Goal: Task Accomplishment & Management: Complete application form

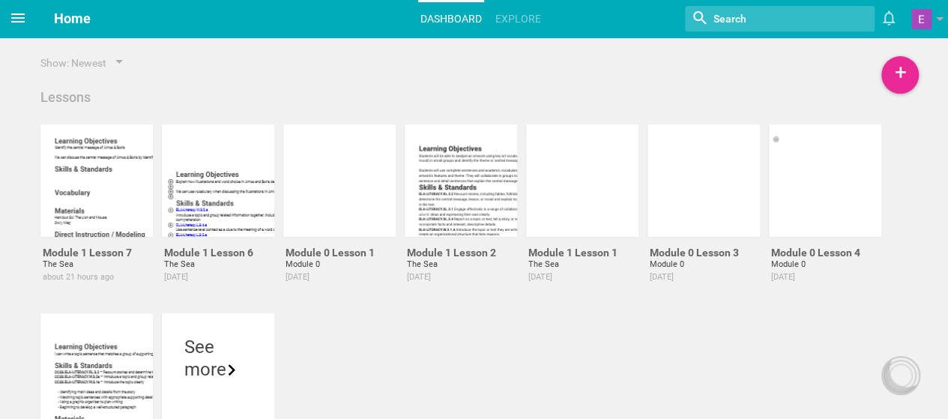
click at [24, 17] on icon at bounding box center [17, 17] width 13 height 9
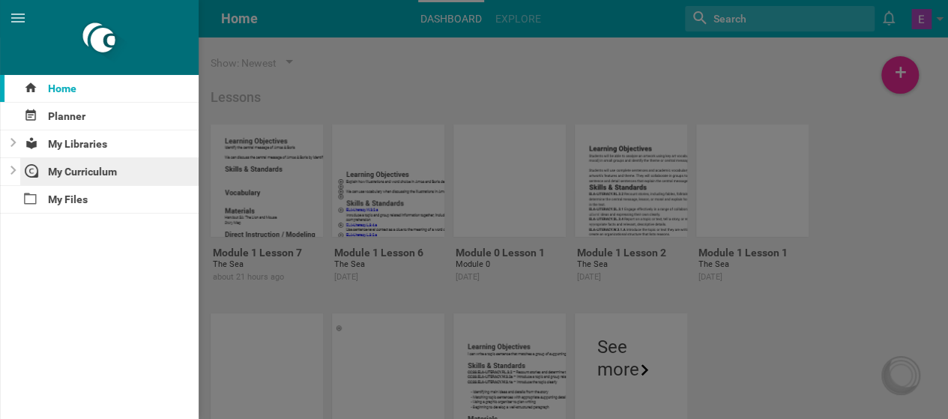
click at [103, 173] on div "My Curriculum" at bounding box center [109, 171] width 179 height 27
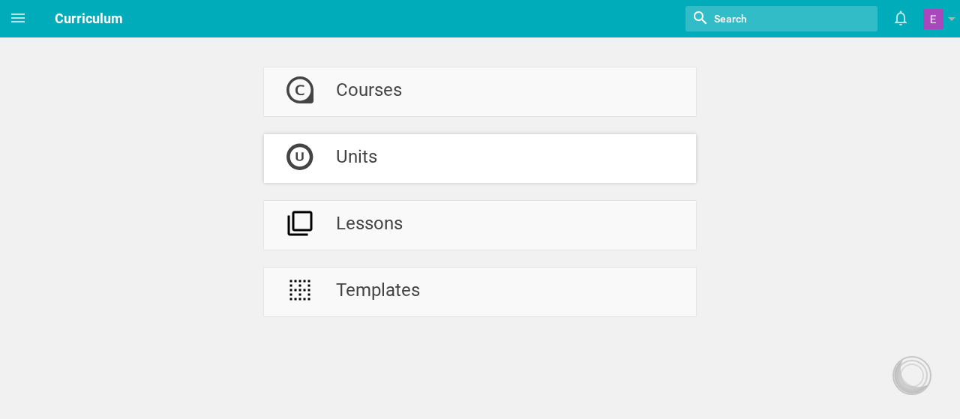
click at [413, 166] on link "Units" at bounding box center [480, 158] width 432 height 49
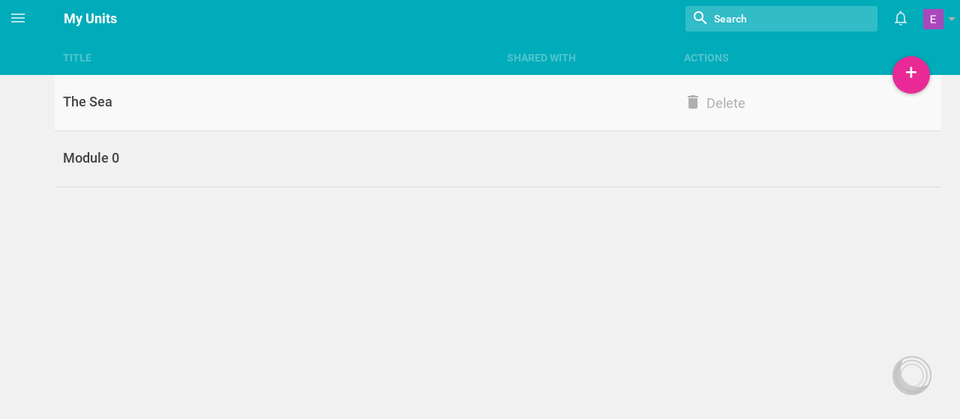
click at [226, 91] on link "The Sea Delete" at bounding box center [498, 103] width 887 height 56
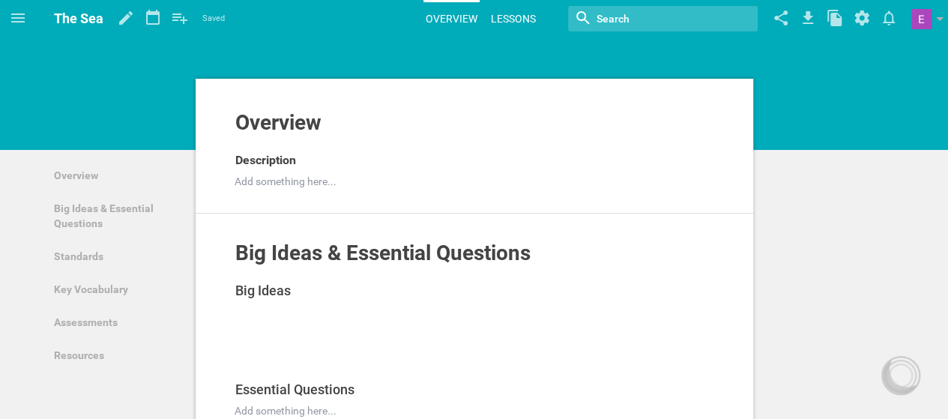
click at [509, 19] on link "Lessons" at bounding box center [513, 18] width 49 height 33
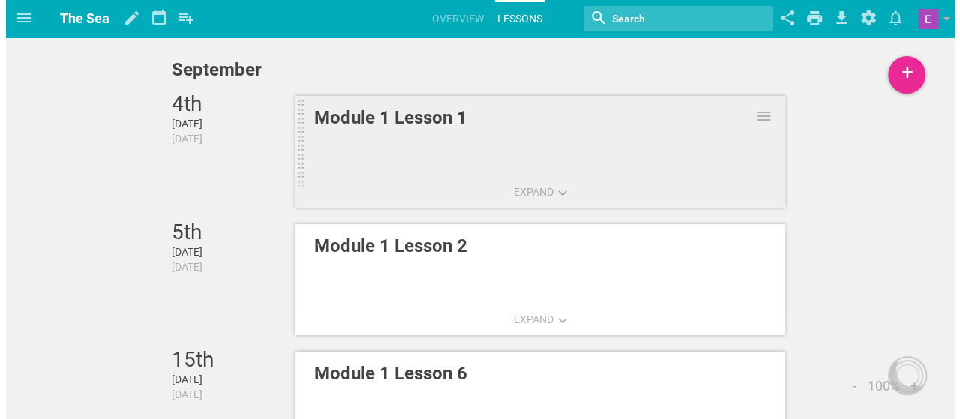
scroll to position [193, 0]
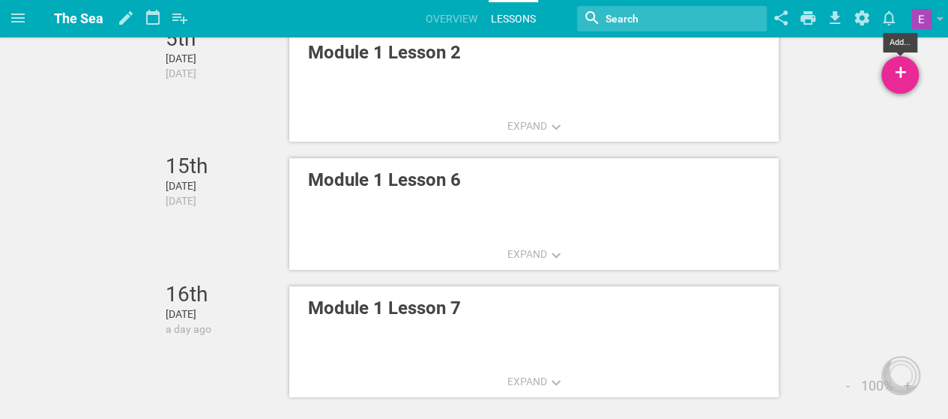
click at [900, 78] on div "+" at bounding box center [900, 74] width 37 height 37
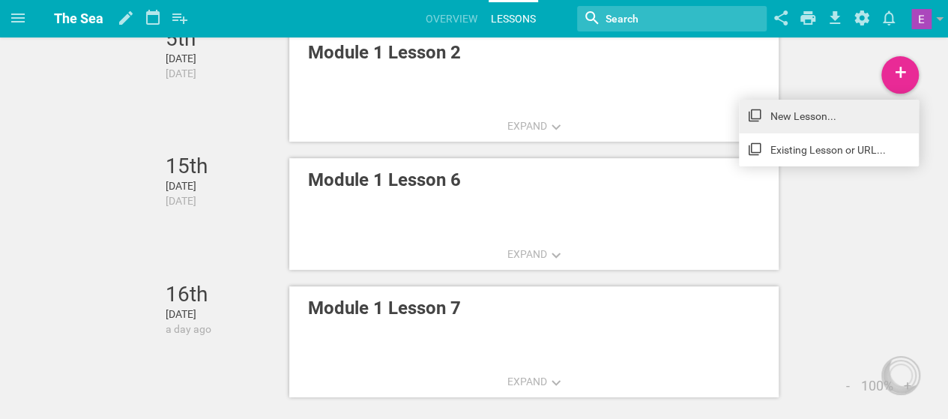
click at [853, 112] on link "New Lesson..." at bounding box center [829, 116] width 180 height 33
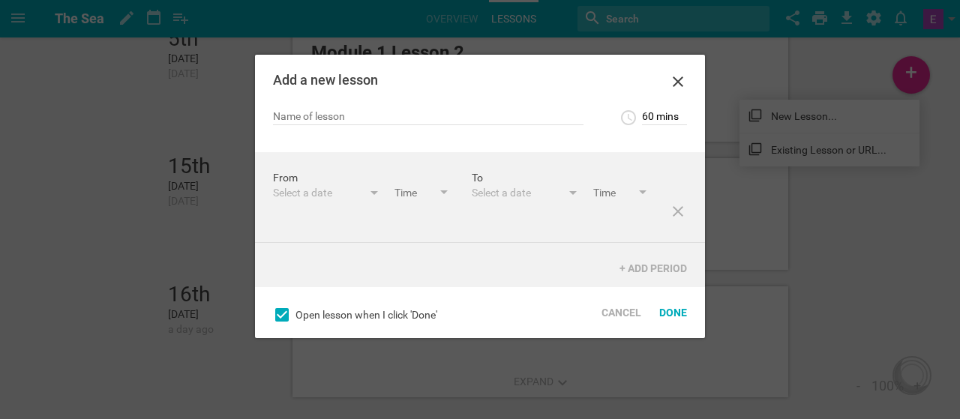
click at [368, 107] on div "Add a new lesson" at bounding box center [480, 82] width 450 height 54
click at [362, 118] on input "text" at bounding box center [428, 117] width 310 height 15
type input "Module 1 Lesson 10"
click at [282, 177] on div "From Select a date [DATE] S M T W T F S 31 1 2 3 4 5 6 7 8 9 10 11 12 13 14 15 …" at bounding box center [372, 186] width 199 height 32
click at [284, 199] on div "Select a date" at bounding box center [318, 192] width 90 height 15
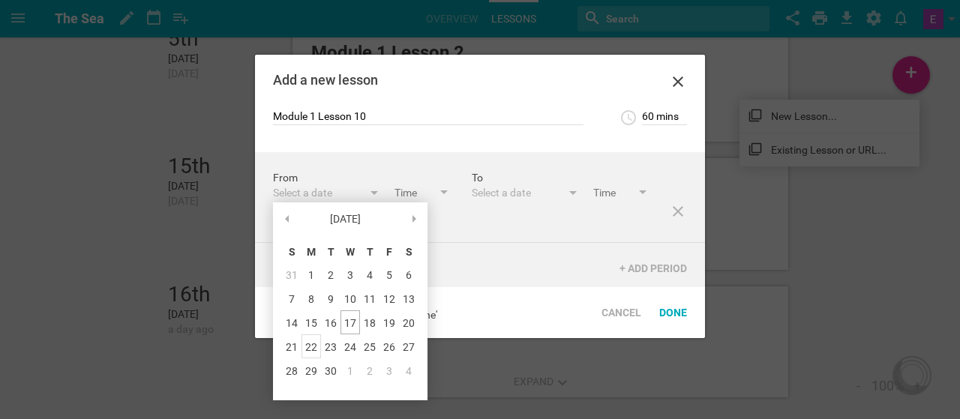
click at [314, 346] on div "22" at bounding box center [310, 346] width 19 height 24
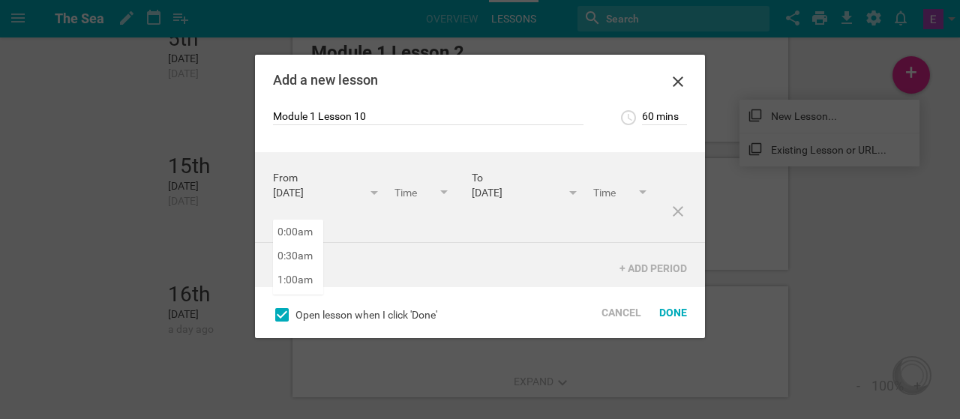
click at [394, 202] on input "text" at bounding box center [422, 193] width 56 height 17
type input "9:30am"
type input "10:30am"
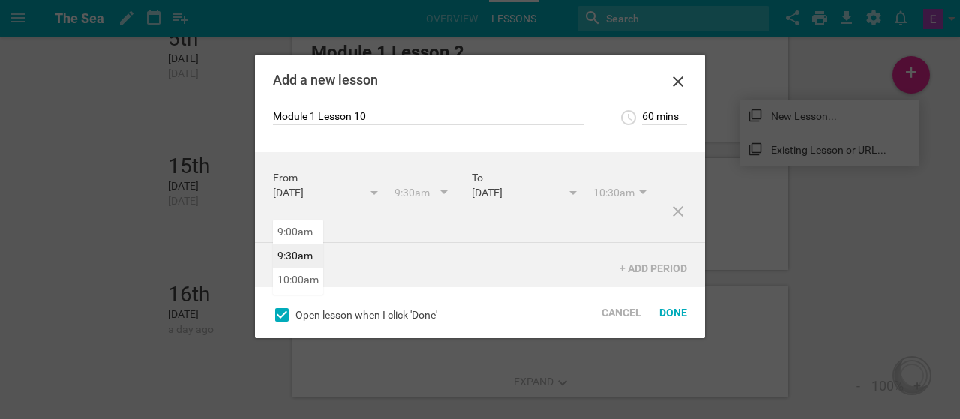
click at [304, 243] on div "From [DATE] September 25 S M T W T F S 31 1 2 3 4 5 6 7 8 9 10 11 12 13 14 15 1…" at bounding box center [480, 197] width 450 height 91
click at [646, 118] on input "60 mins" at bounding box center [664, 117] width 45 height 15
type input "90 mins"
click at [394, 202] on input "9:30am" at bounding box center [422, 193] width 56 height 17
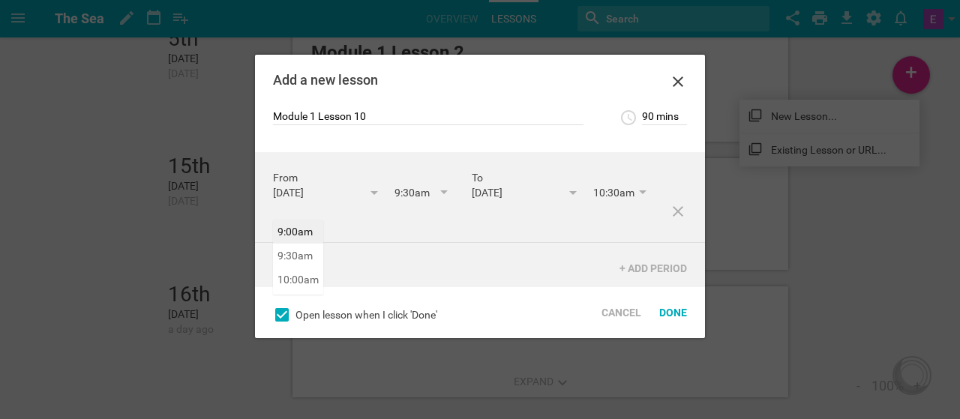
type input "9:00am"
click at [283, 224] on div "From [DATE] September 25 S M T W T F S 31 1 2 3 4 5 6 7 8 9 10 11 12 13 14 15 1…" at bounding box center [480, 197] width 450 height 91
click at [394, 202] on input "9:00am" at bounding box center [422, 193] width 56 height 17
click at [294, 226] on div "From [DATE] September 25 S M T W T F S 31 1 2 3 4 5 6 7 8 9 10 11 12 13 14 15 1…" at bounding box center [480, 197] width 450 height 91
click at [671, 313] on div "Done" at bounding box center [673, 312] width 46 height 33
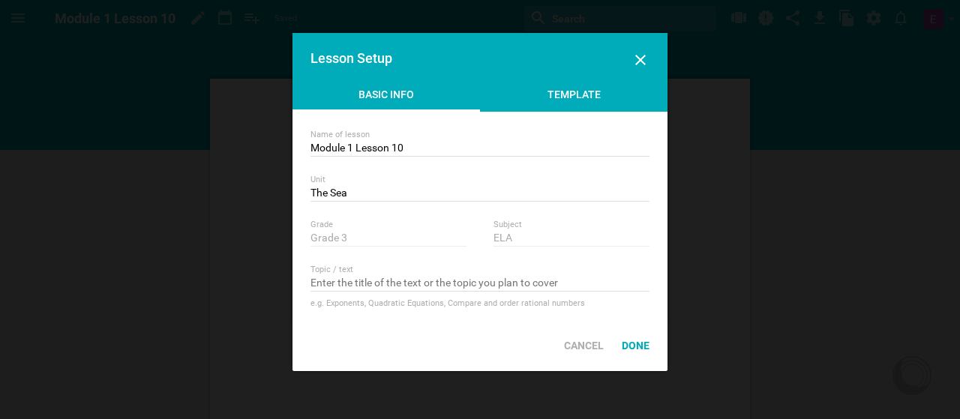
click at [577, 95] on div "Template" at bounding box center [573, 98] width 187 height 22
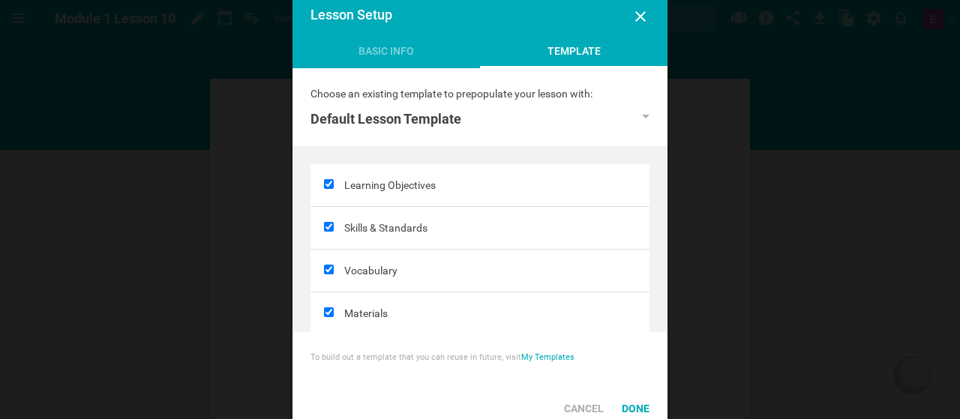
click at [329, 227] on input "checkbox" at bounding box center [329, 227] width 10 height 10
checkbox input "false"
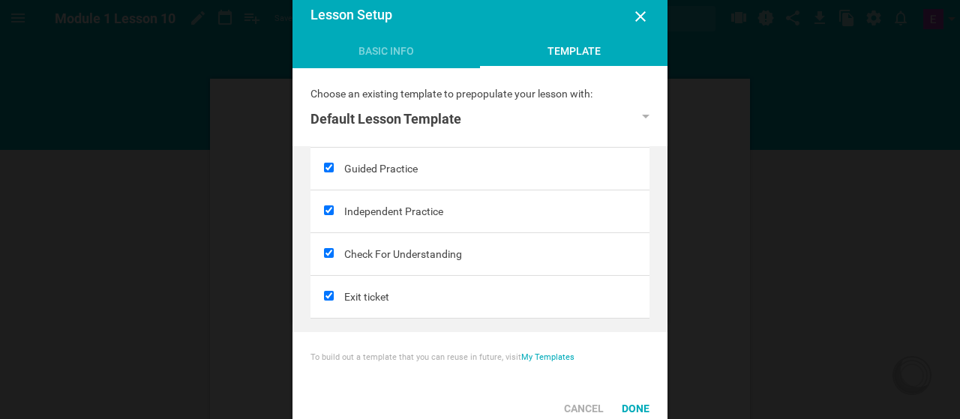
scroll to position [274, 0]
click at [329, 247] on input "checkbox" at bounding box center [329, 252] width 10 height 10
checkbox input "false"
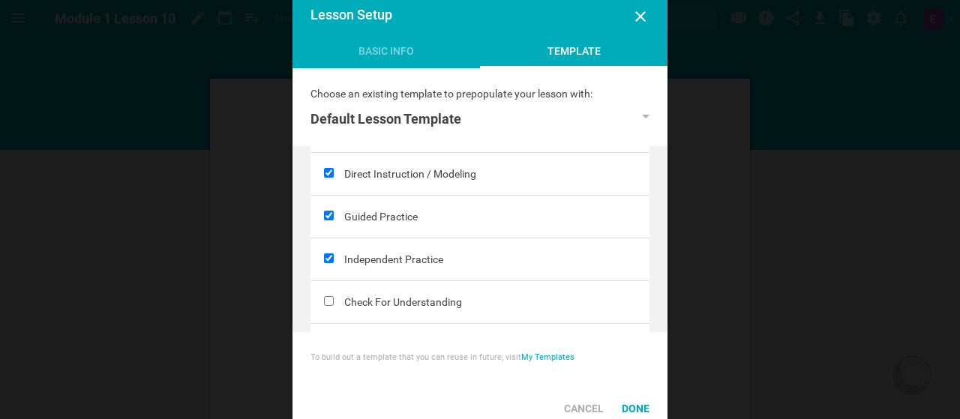
scroll to position [234, 0]
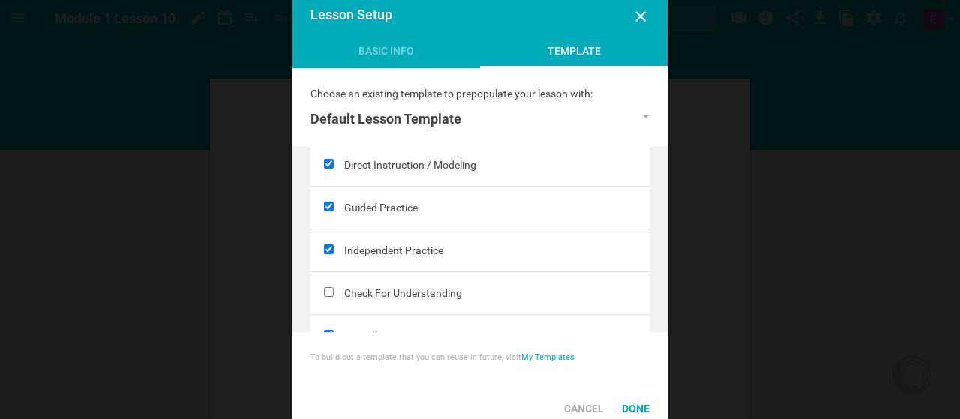
click at [328, 247] on input "checkbox" at bounding box center [329, 249] width 10 height 10
checkbox input "false"
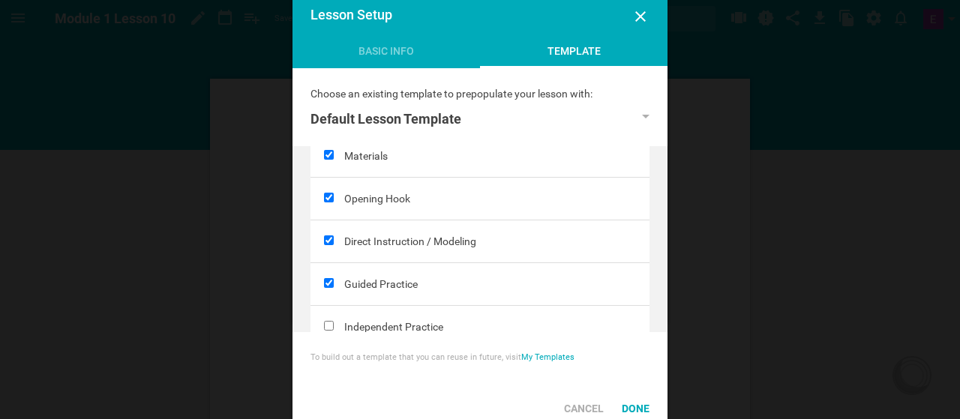
scroll to position [147, 0]
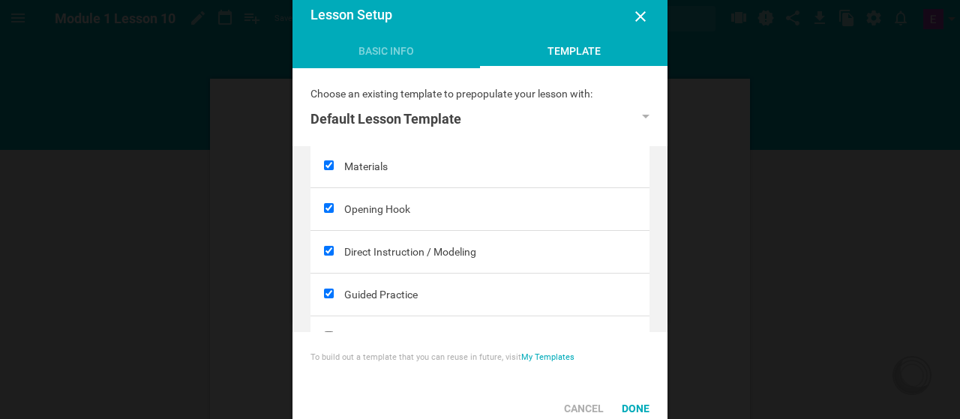
click at [331, 209] on input "checkbox" at bounding box center [329, 208] width 10 height 10
checkbox input "false"
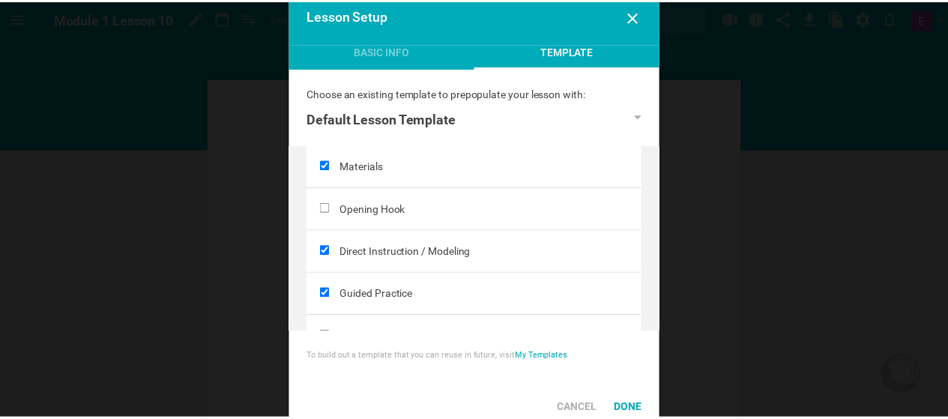
scroll to position [274, 0]
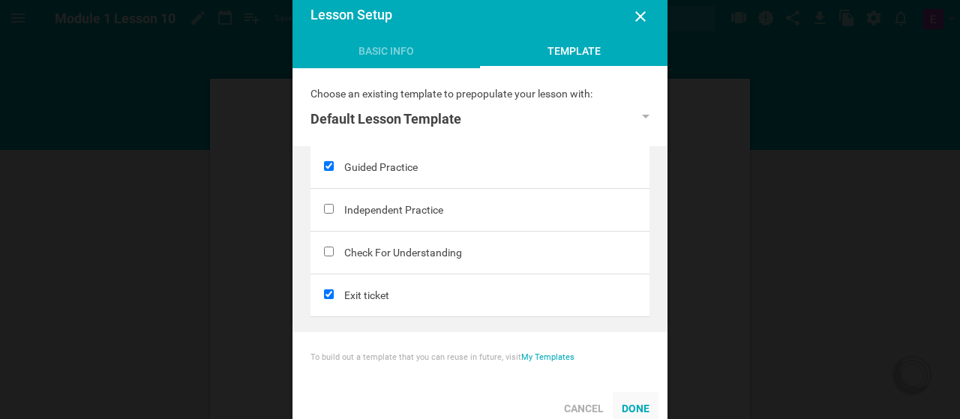
click at [642, 410] on div "Done" at bounding box center [636, 408] width 46 height 33
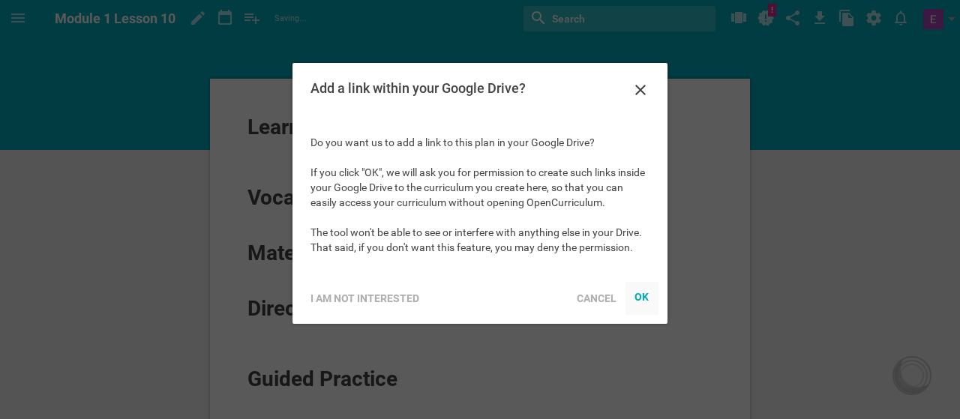
click at [643, 298] on div "OK" at bounding box center [641, 297] width 15 height 12
click at [639, 98] on icon at bounding box center [640, 90] width 18 height 18
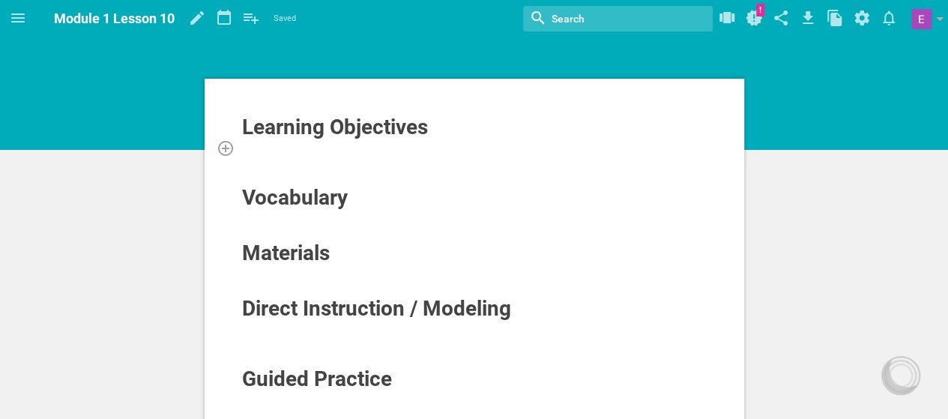
click at [290, 148] on div at bounding box center [474, 147] width 467 height 15
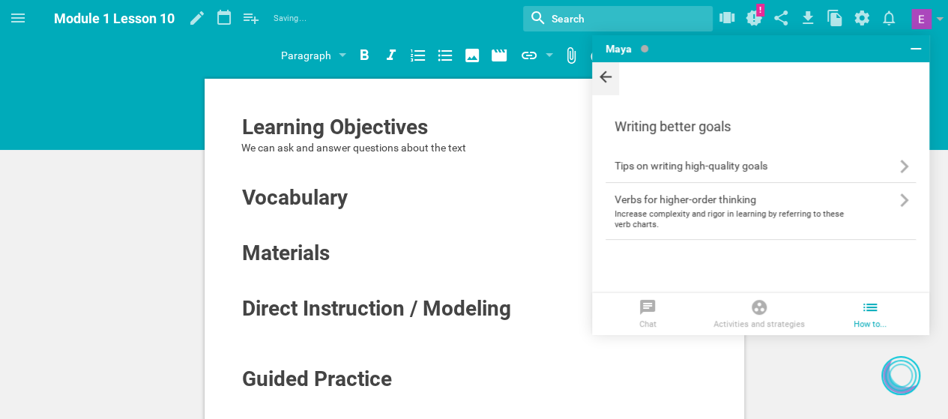
click at [604, 80] on icon at bounding box center [606, 77] width 12 height 12
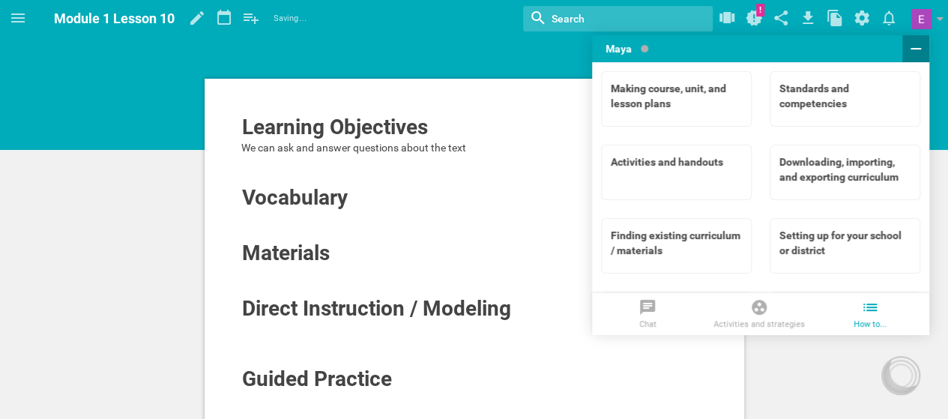
click at [912, 52] on icon at bounding box center [916, 49] width 18 height 18
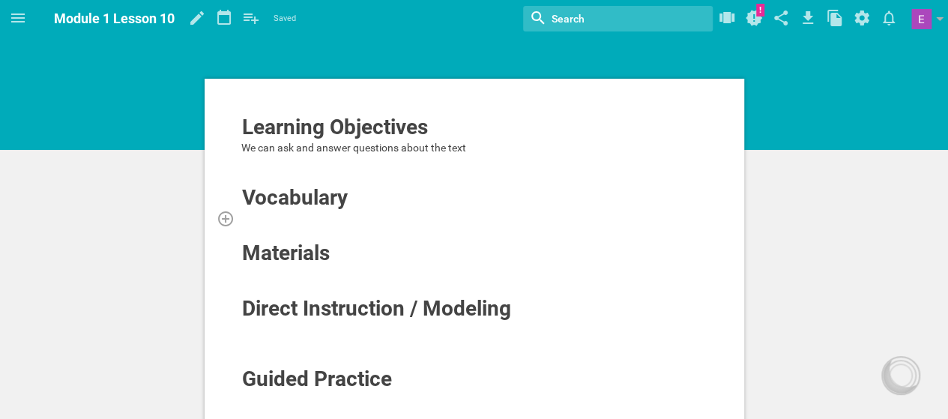
click at [262, 211] on div at bounding box center [474, 218] width 467 height 15
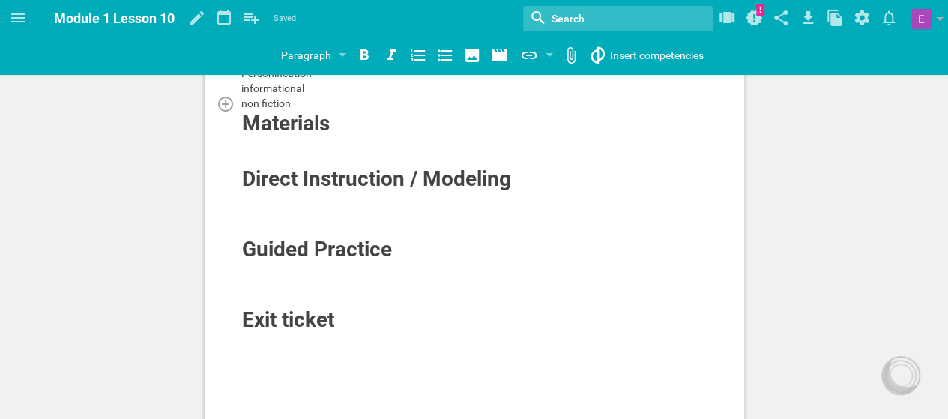
scroll to position [145, 0]
click at [266, 200] on div at bounding box center [474, 198] width 467 height 15
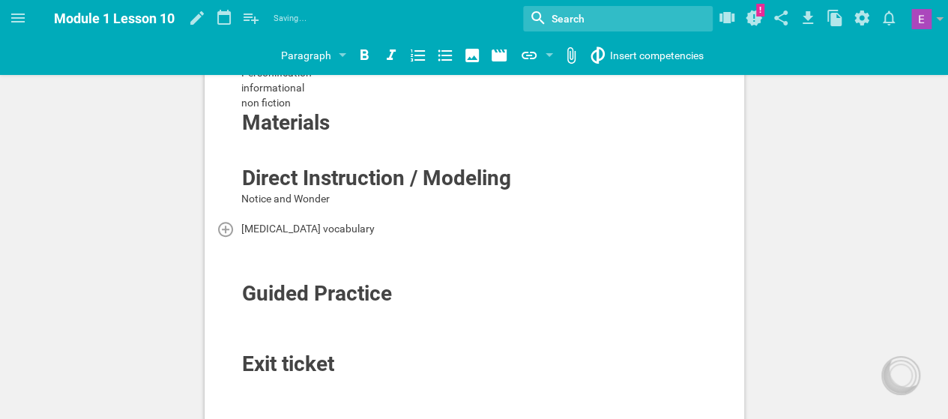
click at [349, 231] on div "[MEDICAL_DATA] vocabulary" at bounding box center [474, 228] width 467 height 15
click at [325, 252] on div at bounding box center [474, 258] width 467 height 15
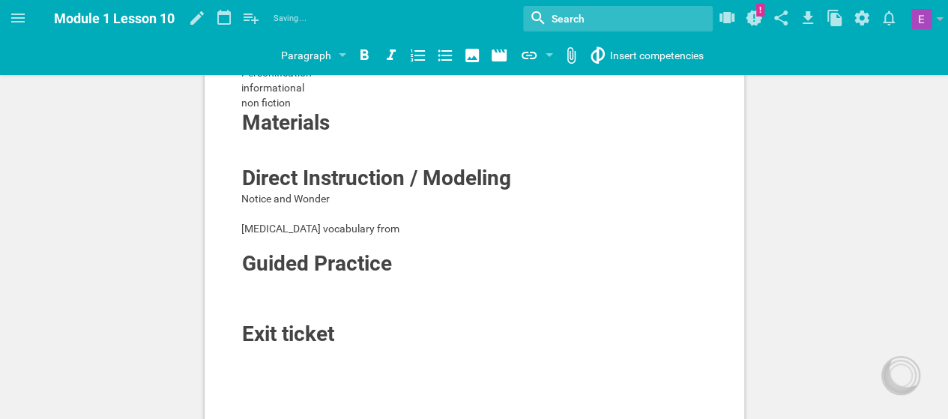
click at [252, 361] on div "Learning Objectives We can ask and answer questions about the text Vocabulary P…" at bounding box center [475, 306] width 540 height 747
click at [265, 362] on div "Learning Objectives We can ask and answer questions about the text Vocabulary P…" at bounding box center [475, 306] width 540 height 747
click at [269, 352] on div at bounding box center [474, 354] width 467 height 15
click at [246, 354] on span "One thing you learned about the ocean" at bounding box center [330, 355] width 179 height 12
click at [303, 297] on div at bounding box center [474, 299] width 467 height 15
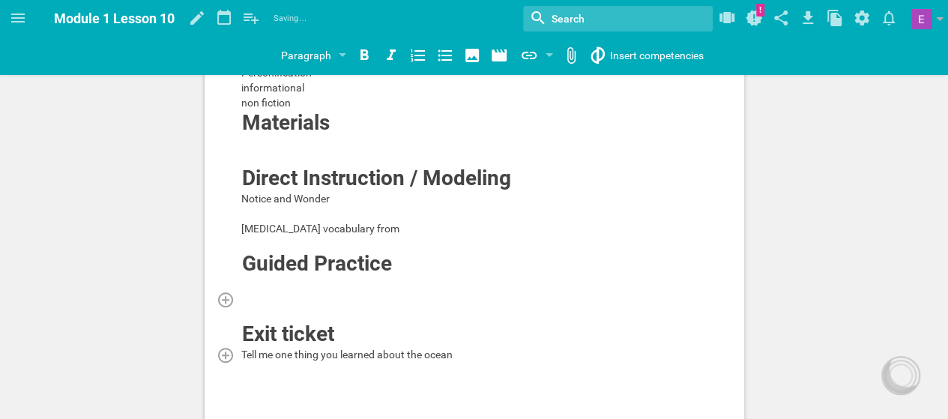
click at [284, 292] on div at bounding box center [474, 299] width 467 height 15
click at [246, 277] on div at bounding box center [474, 284] width 467 height 15
click at [378, 228] on div "[MEDICAL_DATA] vocabulary from" at bounding box center [474, 228] width 467 height 15
click at [386, 201] on div "Notice and Wonder" at bounding box center [474, 198] width 467 height 15
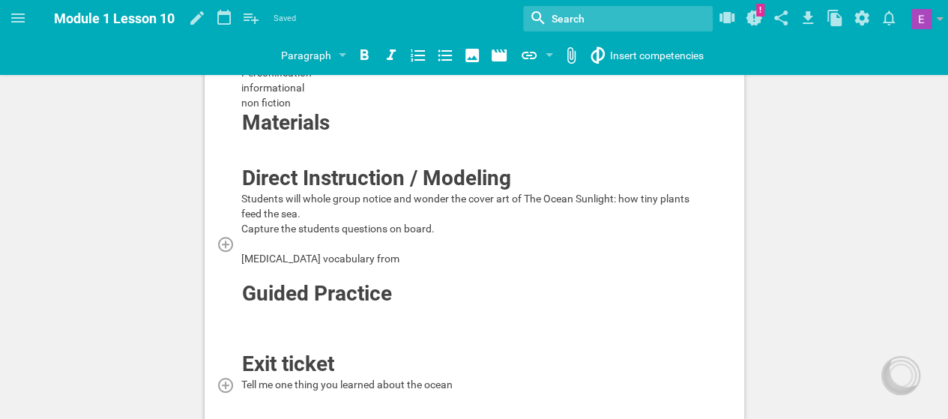
click at [245, 248] on div at bounding box center [474, 243] width 467 height 15
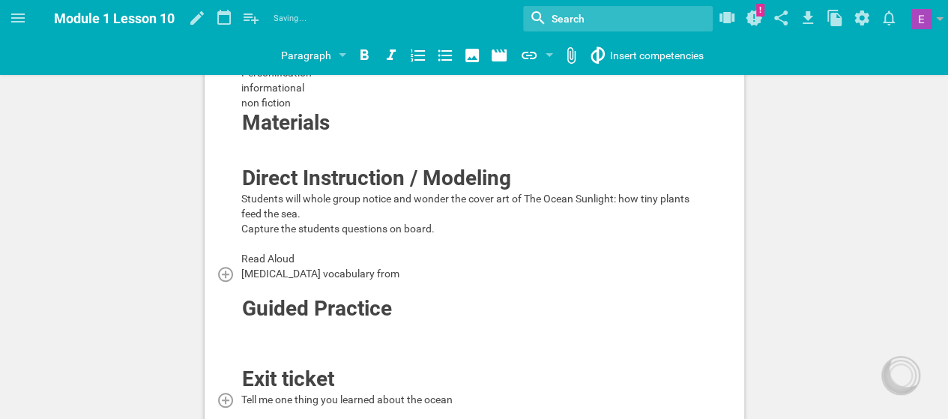
click at [405, 272] on div "[MEDICAL_DATA] vocabulary from" at bounding box center [474, 273] width 467 height 15
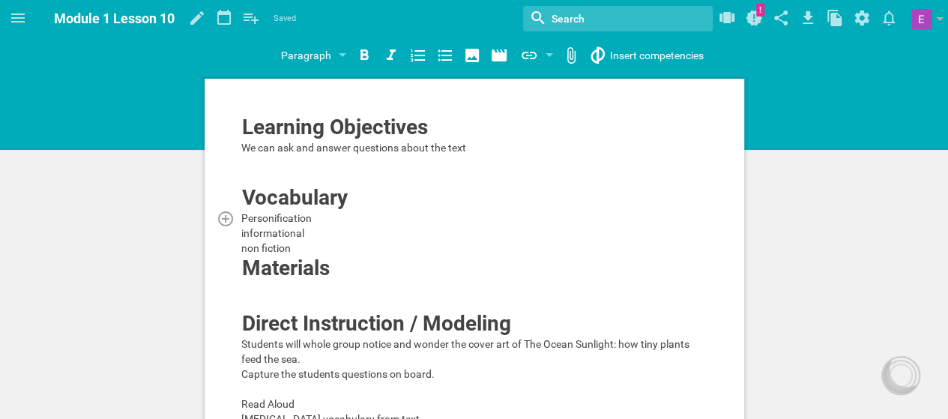
click at [345, 216] on div "Personification" at bounding box center [474, 218] width 467 height 15
click at [300, 250] on div "non fiction" at bounding box center [474, 248] width 467 height 15
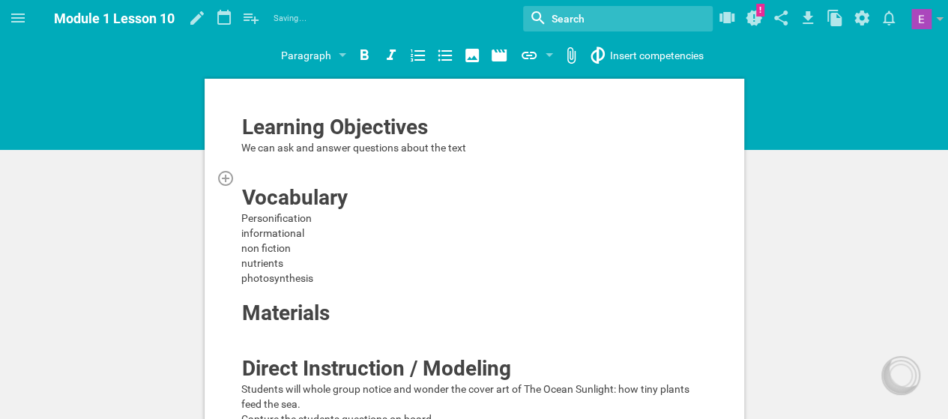
click at [361, 180] on div at bounding box center [474, 177] width 467 height 15
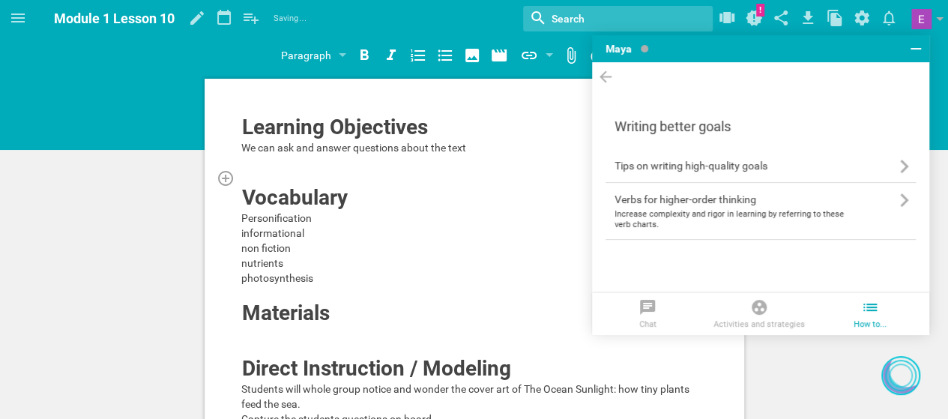
click at [310, 171] on div at bounding box center [474, 177] width 467 height 15
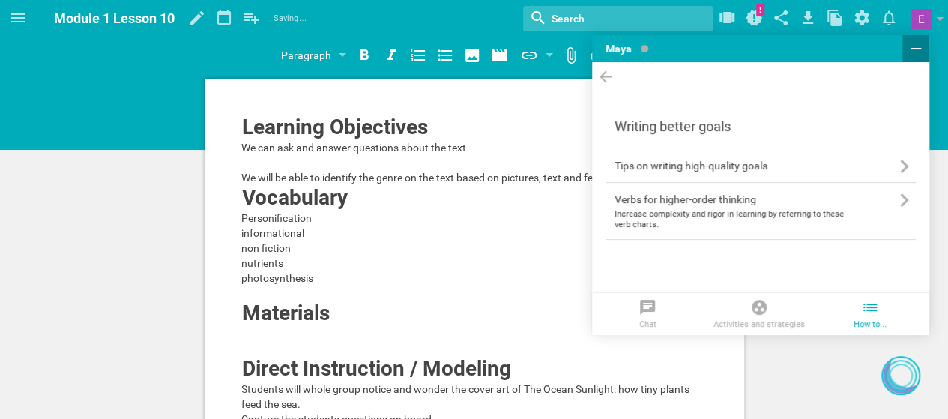
click at [910, 52] on icon at bounding box center [916, 49] width 18 height 18
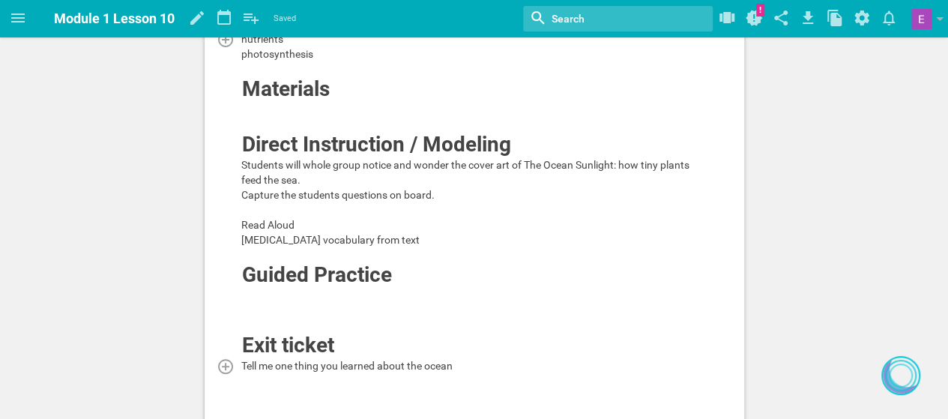
scroll to position [220, 0]
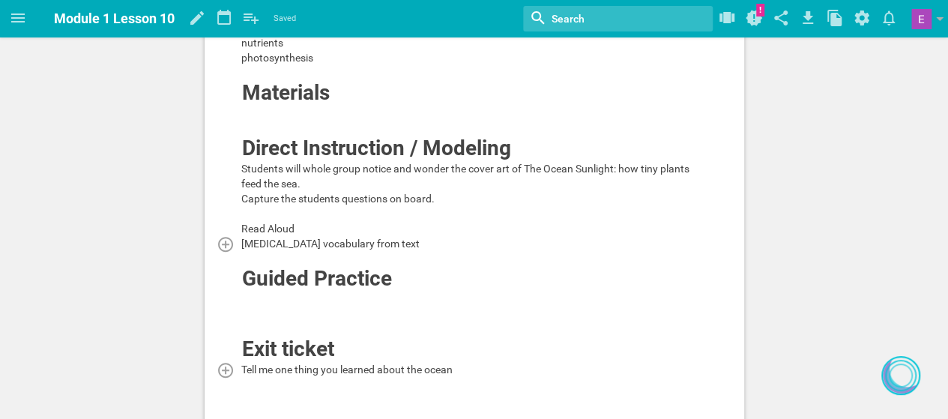
click at [413, 238] on div "[MEDICAL_DATA] vocabulary from text" at bounding box center [474, 243] width 467 height 15
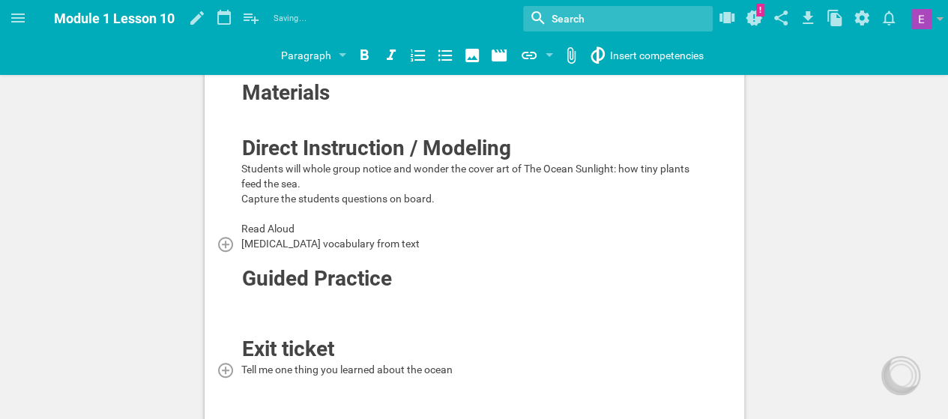
scroll to position [0, 0]
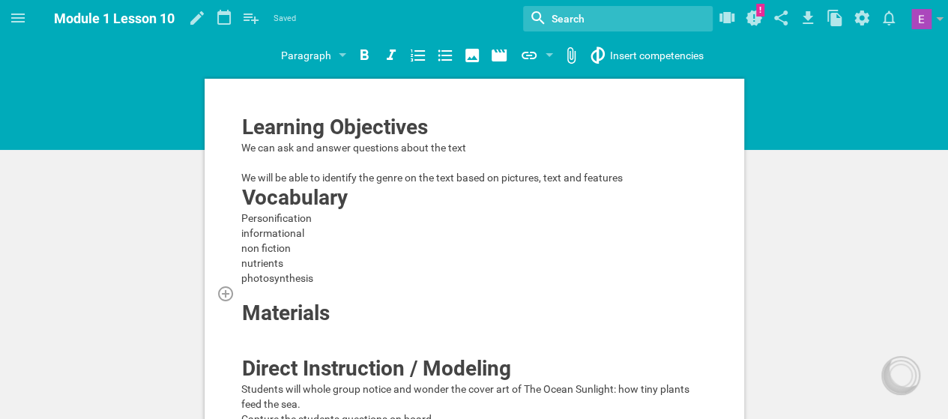
click at [270, 290] on div at bounding box center [474, 293] width 467 height 15
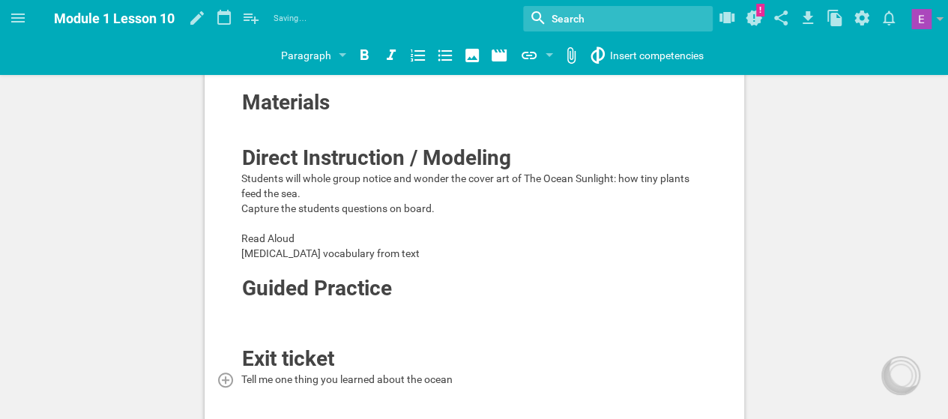
scroll to position [211, 0]
click at [239, 176] on div at bounding box center [230, 178] width 27 height 18
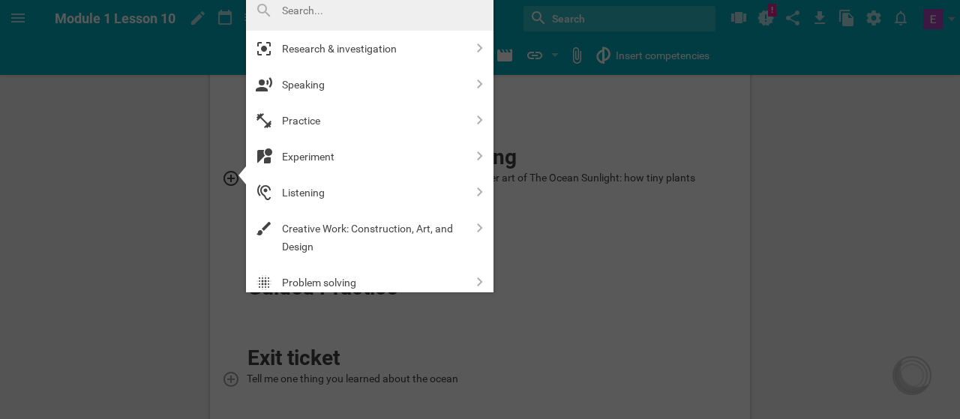
click at [562, 165] on div at bounding box center [480, 209] width 960 height 419
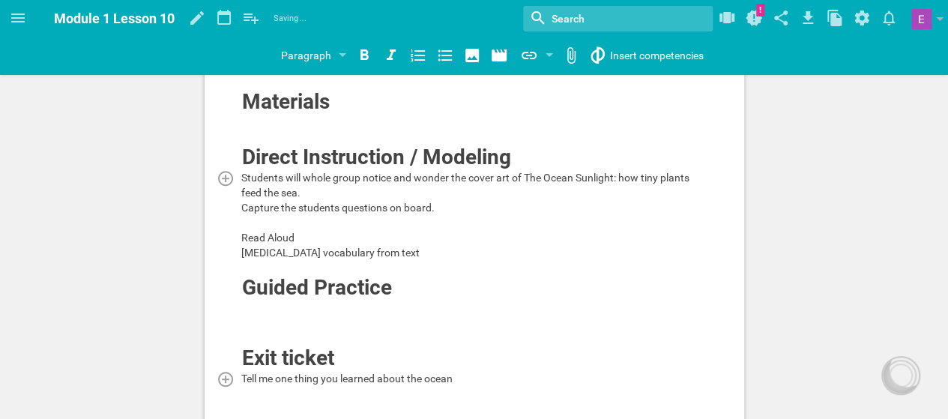
click at [242, 176] on span "Students will whole group notice and wonder the cover art of The Ocean Sunlight…" at bounding box center [466, 185] width 451 height 27
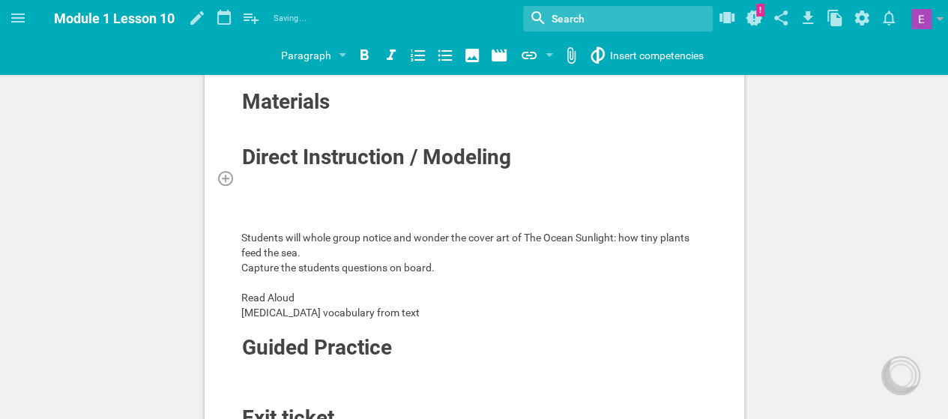
click at [242, 176] on div at bounding box center [474, 177] width 467 height 15
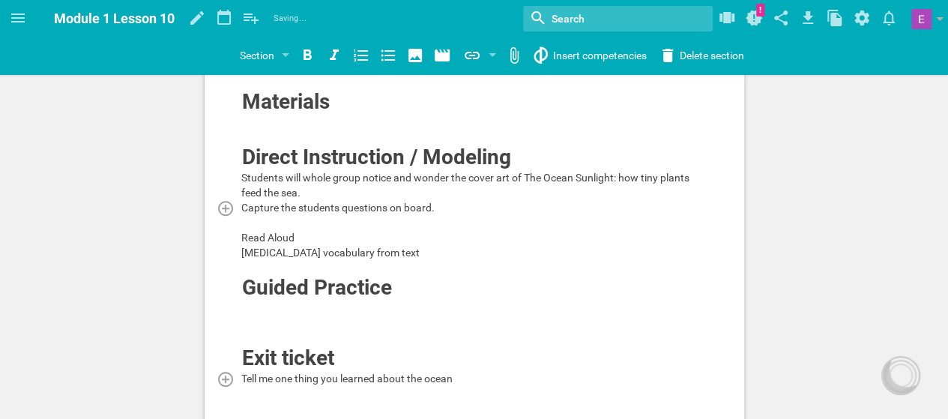
click at [361, 209] on span "Capture the students questions on board." at bounding box center [337, 208] width 193 height 12
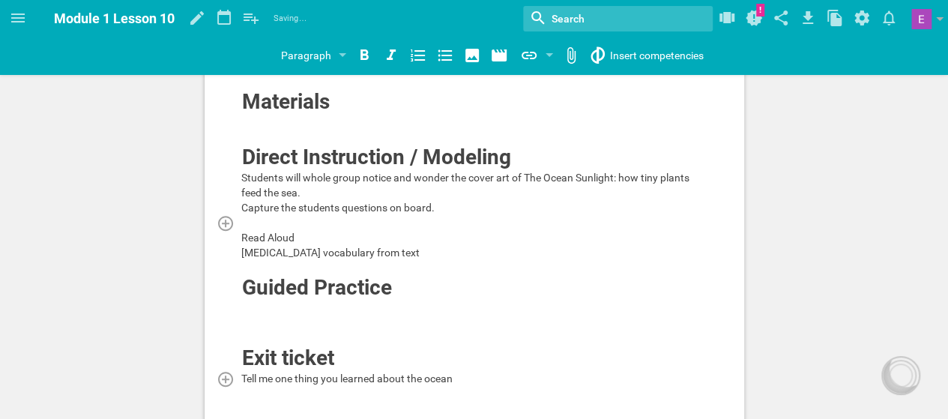
click at [277, 215] on div at bounding box center [474, 222] width 467 height 15
click at [252, 301] on div at bounding box center [474, 308] width 467 height 15
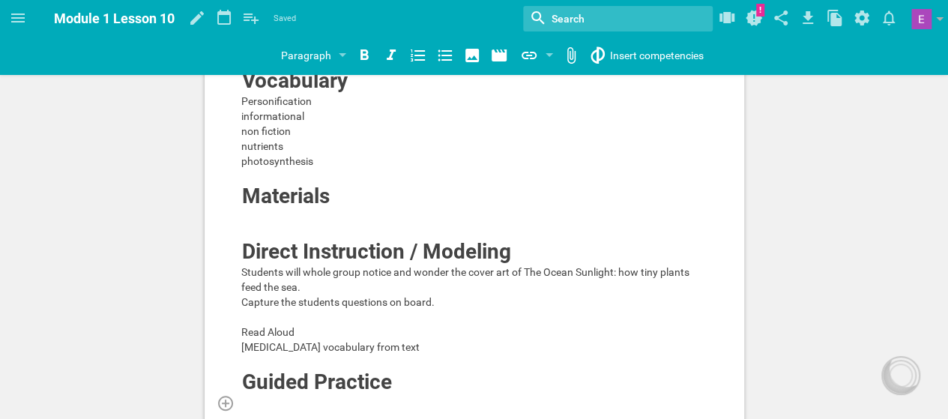
scroll to position [116, 0]
click at [420, 343] on div "[MEDICAL_DATA] vocabulary from text" at bounding box center [474, 347] width 467 height 15
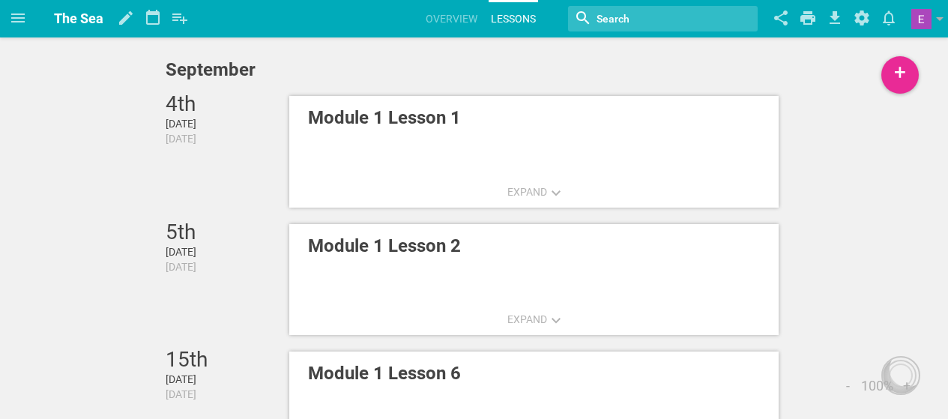
scroll to position [193, 0]
